Goal: Task Accomplishment & Management: Manage account settings

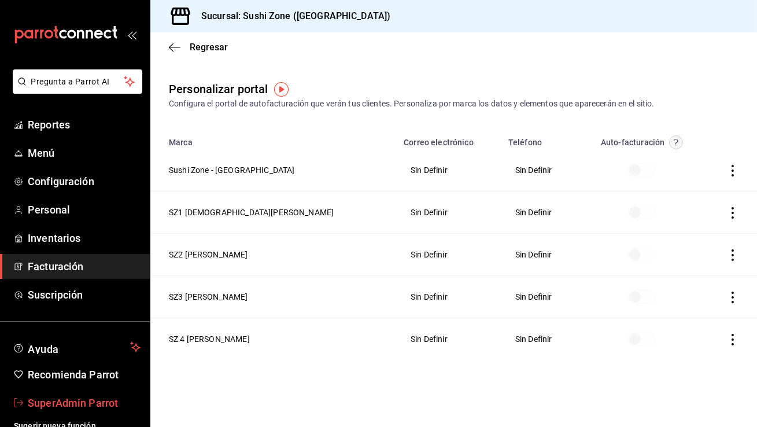
click at [71, 402] on span "SuperAdmin Parrot" at bounding box center [84, 403] width 113 height 16
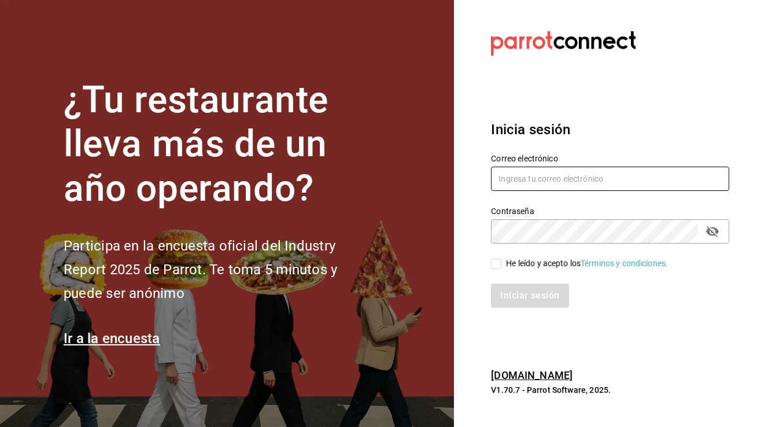
click at [555, 177] on input "text" at bounding box center [610, 178] width 238 height 24
type input "babero@romanorte.com"
click at [494, 265] on input "He leído y acepto los Términos y condiciones." at bounding box center [496, 263] width 10 height 10
checkbox input "true"
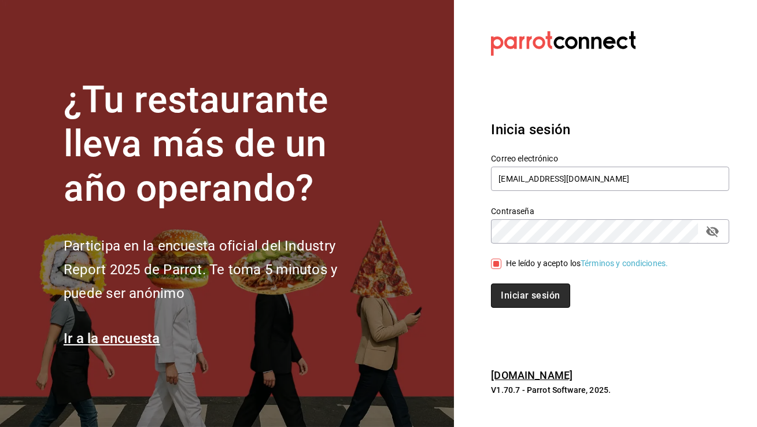
click at [507, 297] on button "Iniciar sesión" at bounding box center [530, 295] width 79 height 24
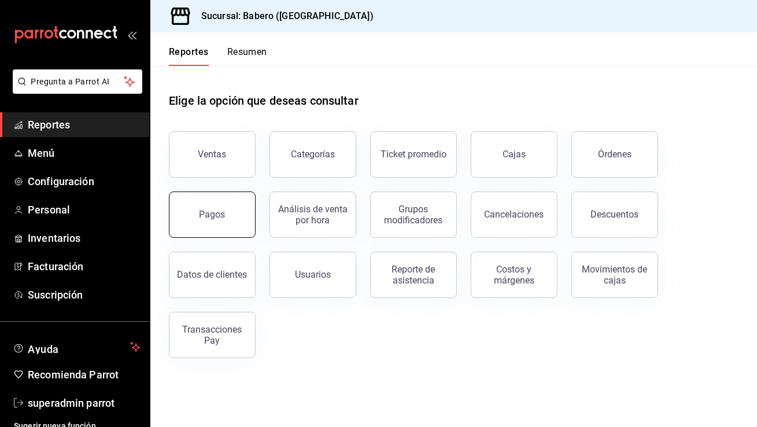
click at [242, 229] on button "Pagos" at bounding box center [212, 214] width 87 height 46
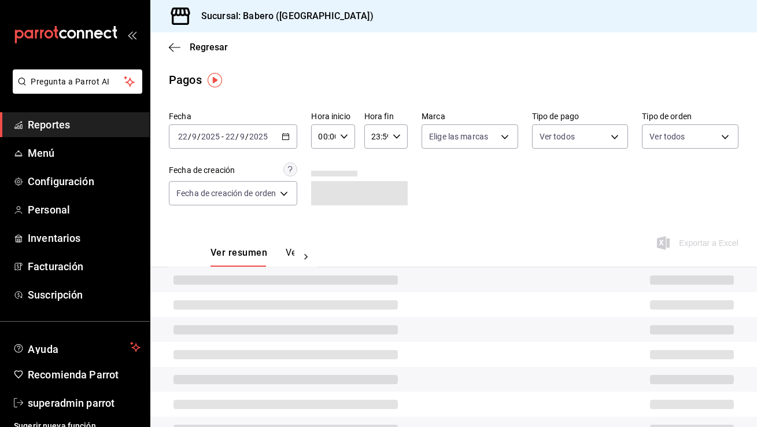
click at [278, 136] on div "2025-09-22 22 / 9 / 2025 - 2025-09-22 22 / 9 / 2025" at bounding box center [233, 136] width 128 height 24
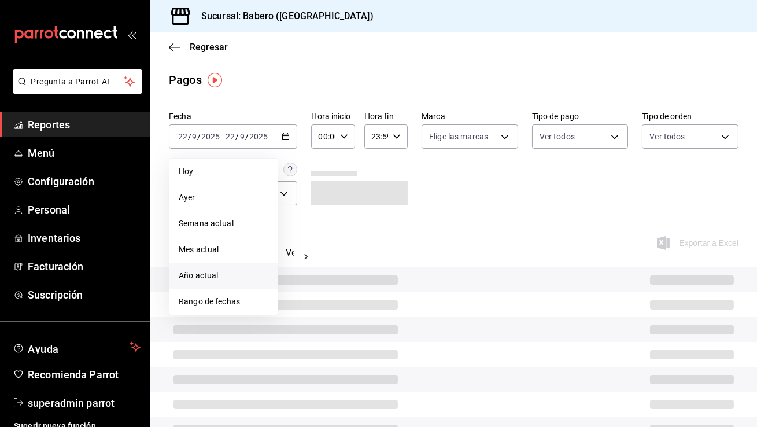
click at [222, 269] on span "Año actual" at bounding box center [224, 275] width 90 height 12
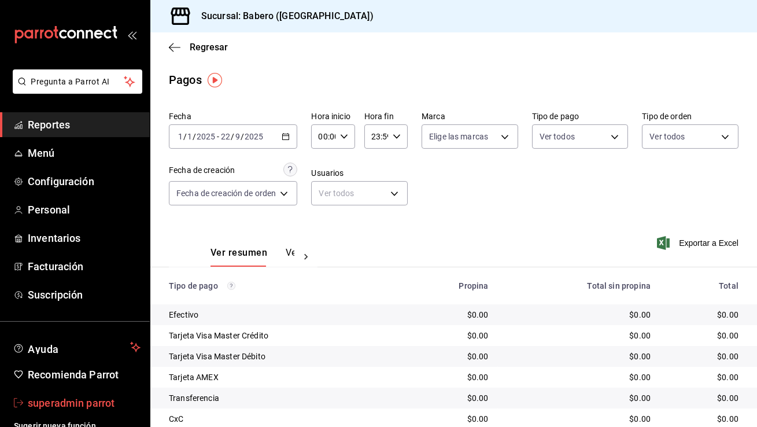
click at [62, 398] on span "superadmin parrot" at bounding box center [84, 403] width 113 height 16
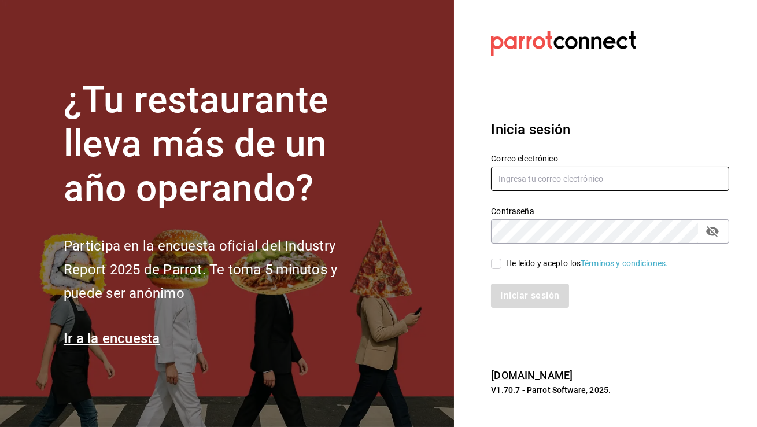
click at [523, 179] on input "text" at bounding box center [610, 178] width 238 height 24
type input "shawarmahouse@qro.com"
click at [496, 265] on input "He leído y acepto los Términos y condiciones." at bounding box center [496, 263] width 10 height 10
checkbox input "true"
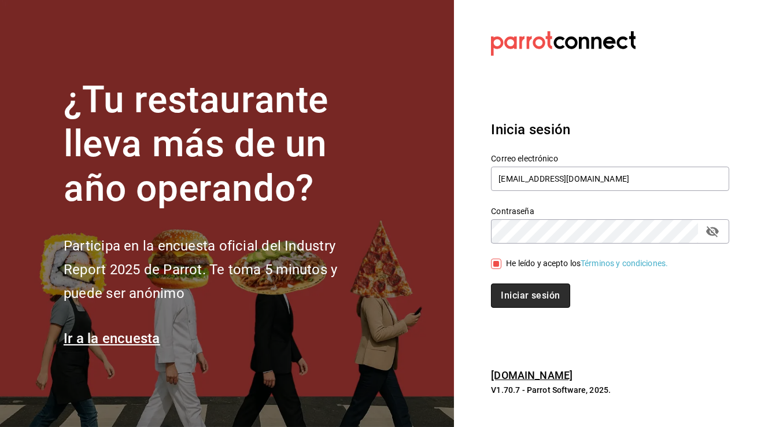
click at [506, 288] on button "Iniciar sesión" at bounding box center [530, 295] width 79 height 24
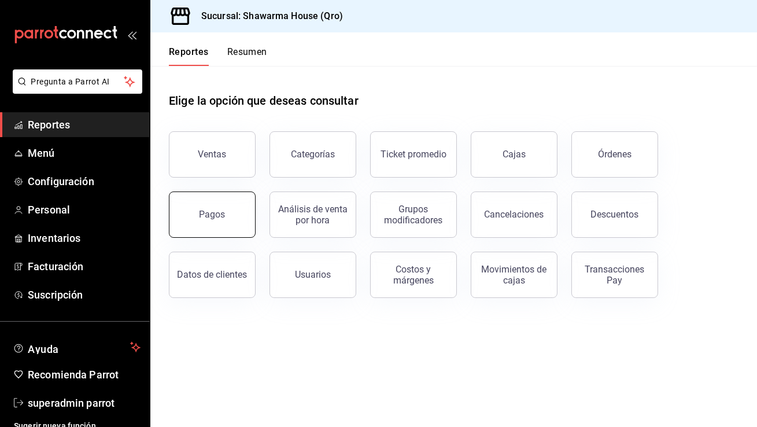
click at [210, 191] on div "Pagos" at bounding box center [205, 207] width 101 height 60
click at [228, 208] on button "Pagos" at bounding box center [212, 214] width 87 height 46
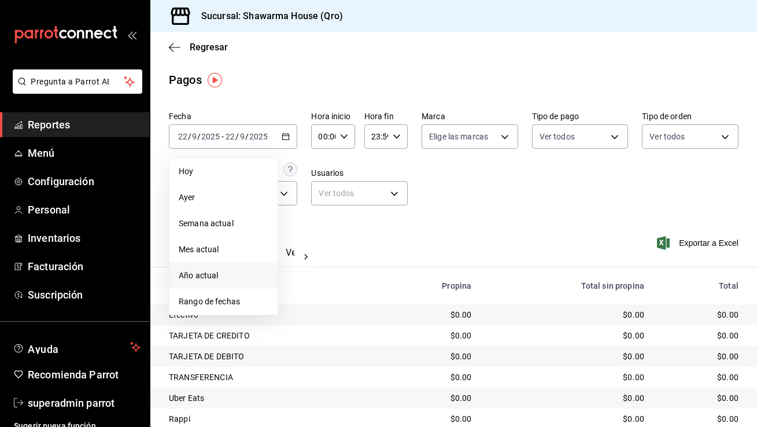
click at [225, 273] on span "Año actual" at bounding box center [224, 275] width 90 height 12
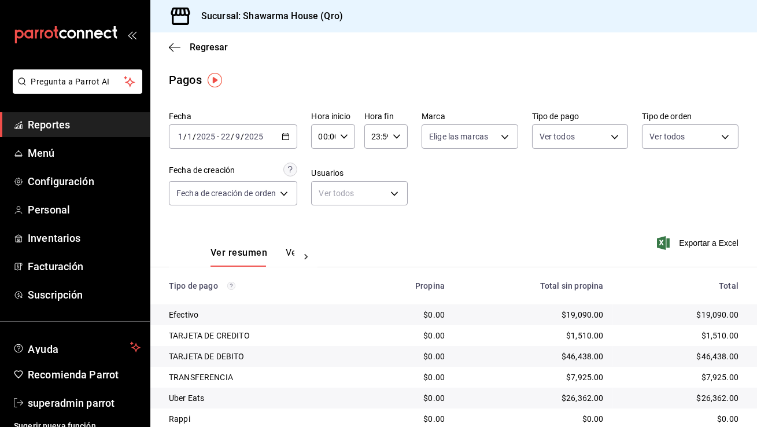
scroll to position [62, 0]
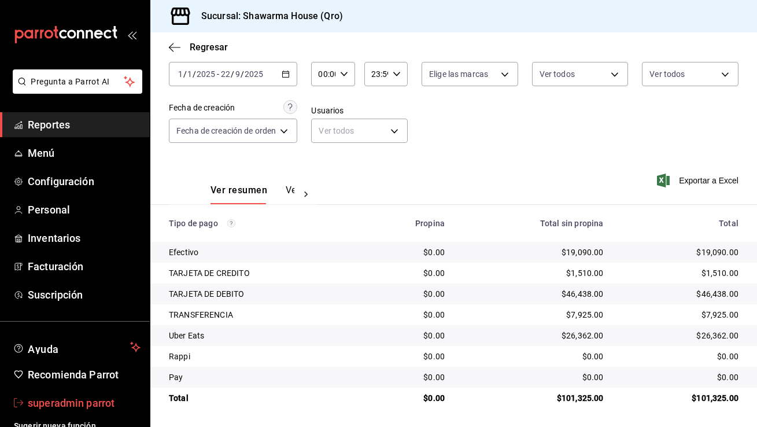
click at [65, 413] on link "superadmin parrot" at bounding box center [75, 402] width 150 height 25
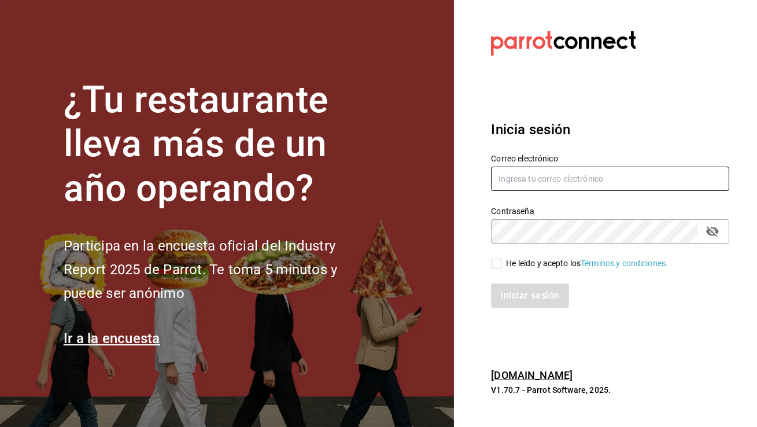
click at [507, 188] on input "text" at bounding box center [610, 178] width 238 height 24
type input "b"
paste input "beantown@cdmx.com"
type input "beantown@cdmx.com"
click at [491, 264] on input "He leído y acepto los Términos y condiciones." at bounding box center [496, 263] width 10 height 10
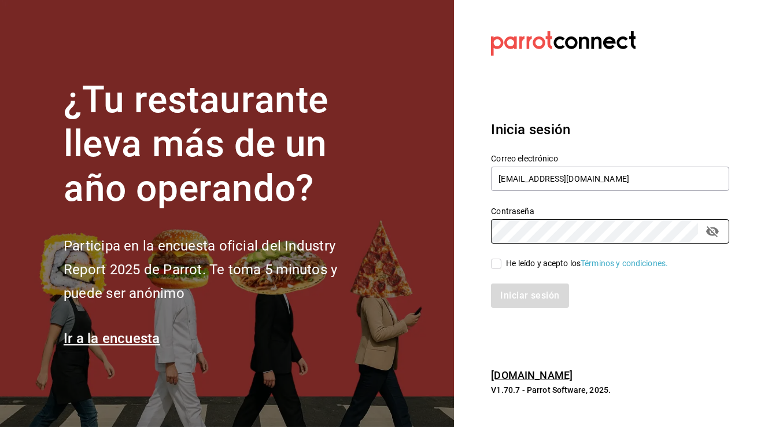
checkbox input "true"
click at [518, 299] on button "Iniciar sesión" at bounding box center [530, 295] width 79 height 24
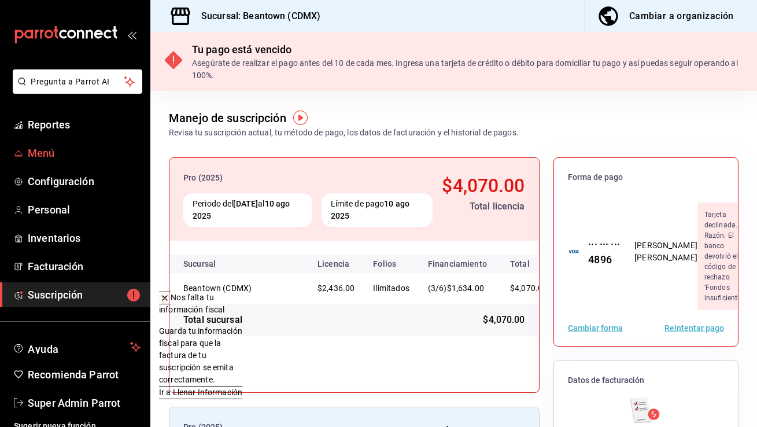
click at [62, 152] on span "Menú" at bounding box center [84, 153] width 113 height 16
click at [80, 175] on span "Configuración" at bounding box center [84, 181] width 113 height 16
click at [170, 302] on icon at bounding box center [165, 297] width 9 height 9
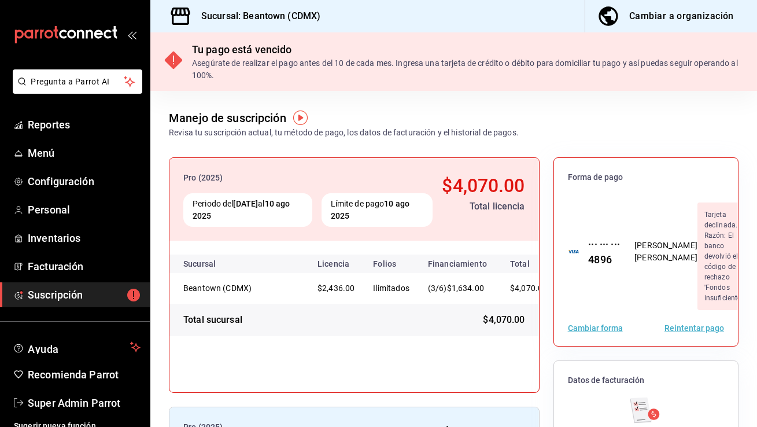
click at [94, 388] on ul "Ayuda Recomienda Parrot Super Admin Parrot" at bounding box center [75, 375] width 150 height 80
click at [84, 405] on span "Super Admin Parrot" at bounding box center [84, 403] width 113 height 16
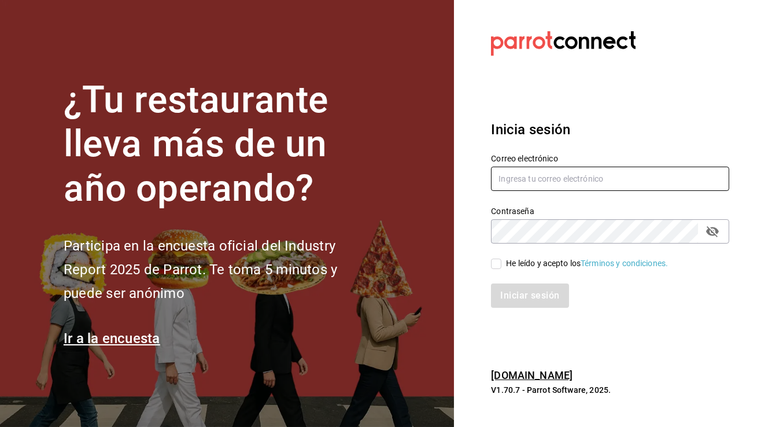
click at [520, 177] on input "text" at bounding box center [610, 178] width 238 height 24
type input "p"
paste input "[EMAIL_ADDRESS][DOMAIN_NAME]"
type input "[EMAIL_ADDRESS][DOMAIN_NAME]"
click at [721, 229] on button "passwordField" at bounding box center [712, 231] width 20 height 20
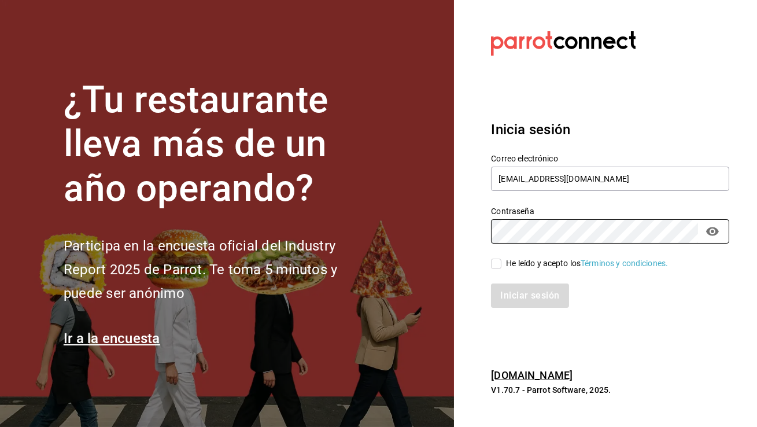
click at [502, 264] on span "He leído y acepto los Términos y condiciones." at bounding box center [584, 263] width 166 height 12
click at [501, 264] on input "He leído y acepto los Términos y condiciones." at bounding box center [496, 263] width 10 height 10
checkbox input "true"
click at [521, 293] on button "Iniciar sesión" at bounding box center [530, 295] width 79 height 24
